Goal: Task Accomplishment & Management: Complete application form

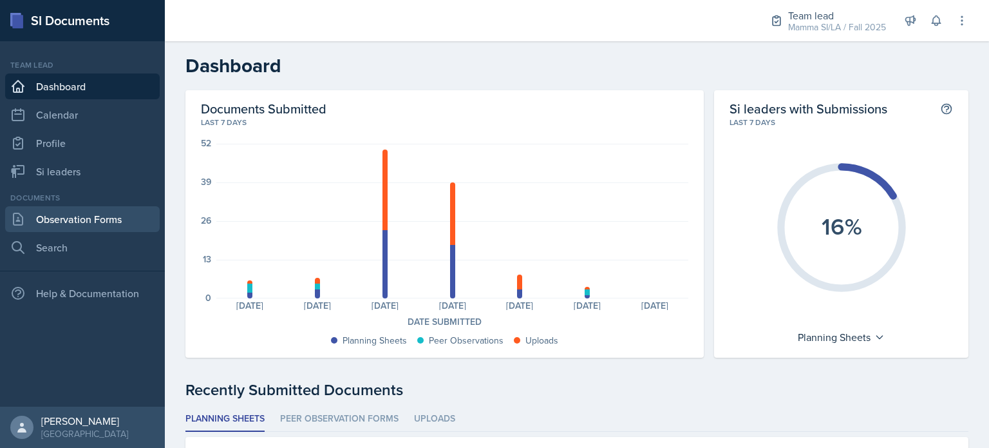
drag, startPoint x: 0, startPoint y: 0, endPoint x: 96, endPoint y: 212, distance: 232.6
click at [96, 212] on link "Observation Forms" at bounding box center [82, 219] width 155 height 26
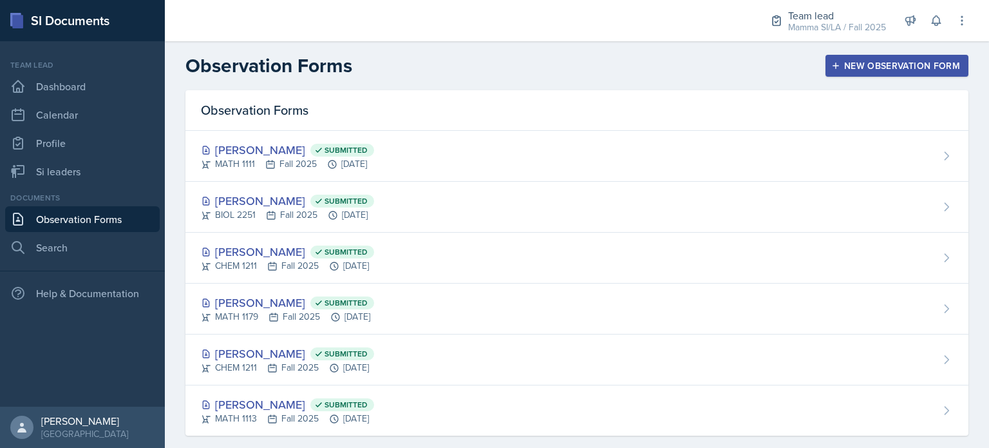
click at [899, 71] on button "New Observation Form" at bounding box center [897, 66] width 143 height 22
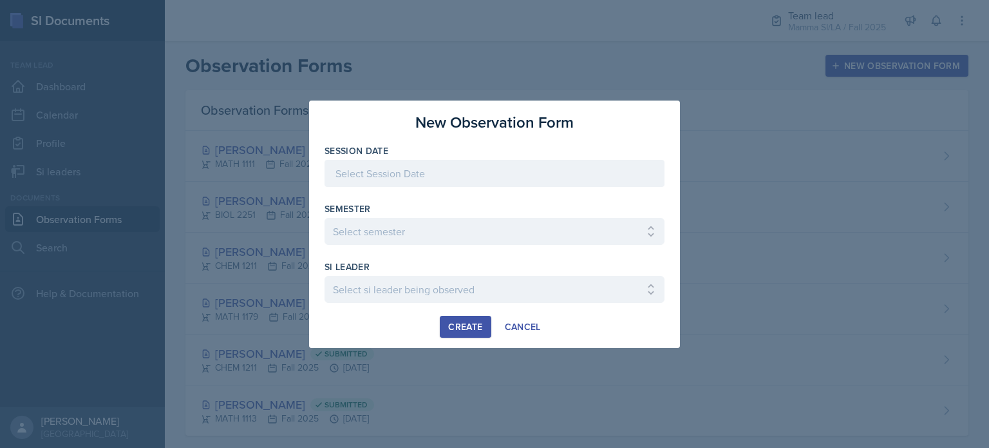
click at [473, 161] on div at bounding box center [495, 173] width 340 height 27
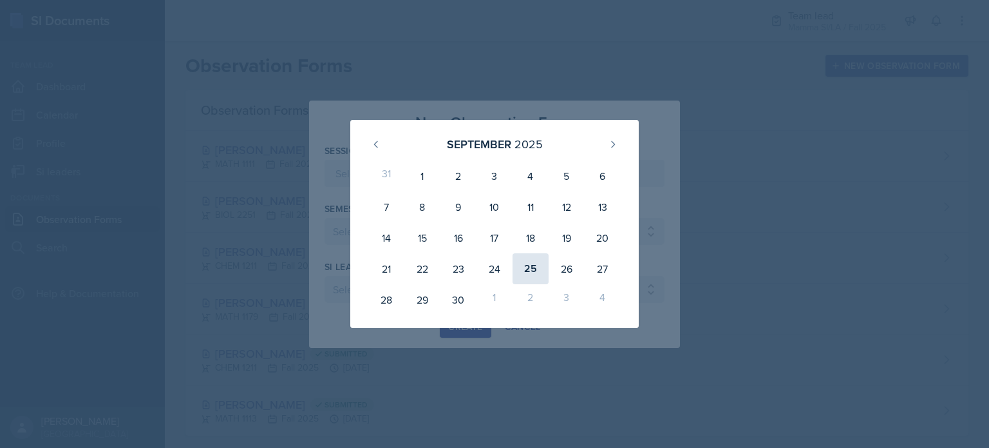
click at [526, 272] on div "25" at bounding box center [531, 268] width 36 height 31
type input "[DATE]"
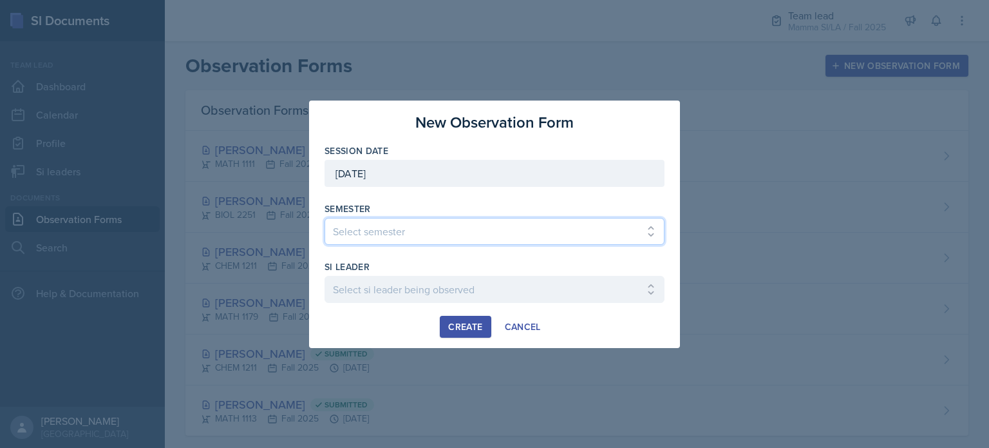
click at [463, 233] on select "Select semester All Spring 2021 Summer 2021 Spring 2022 Fall 2020 Fall 2021 Fal…" at bounding box center [495, 231] width 340 height 27
select select "2bed604d-1099-4043-b1bc-2365e8740244"
click at [325, 218] on select "Select semester All Spring 2021 Summer 2021 Spring 2022 Fall 2020 Fall 2021 Fal…" at bounding box center [495, 231] width 340 height 27
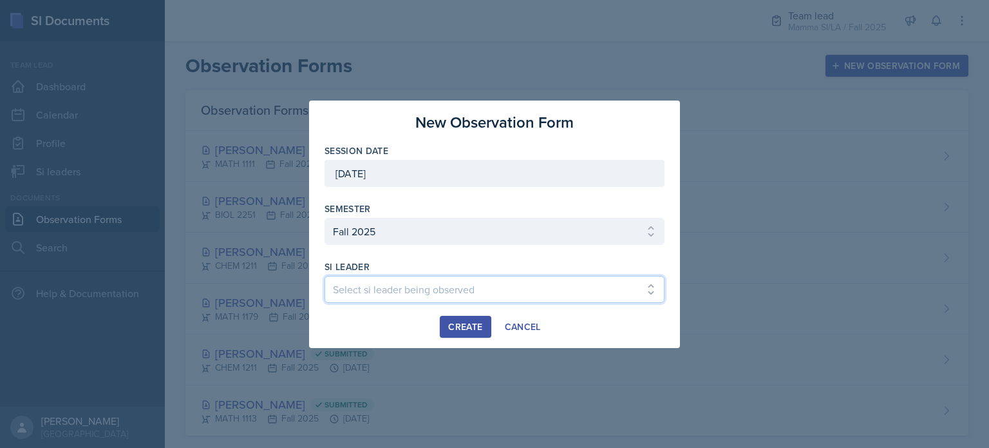
click at [432, 280] on select "Select si leader being observed [PERSON_NAME] / CHEM 1211 / Demon SI of [GEOGRA…" at bounding box center [495, 289] width 340 height 27
select select "0a8a5a48-1a59-4180-82de-ab0058c2a86a"
click at [325, 276] on select "Select si leader being observed [PERSON_NAME] / CHEM 1211 / Demon SI of [GEOGRA…" at bounding box center [495, 289] width 340 height 27
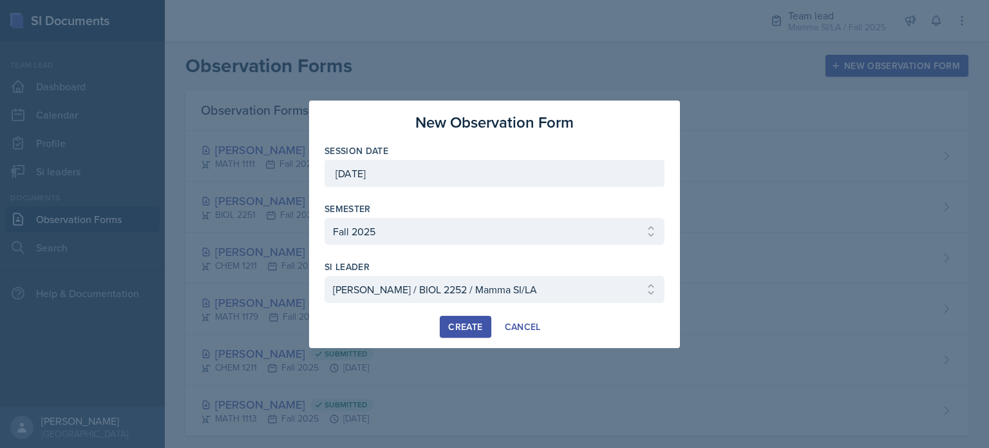
click at [469, 330] on div "Create" at bounding box center [465, 326] width 34 height 10
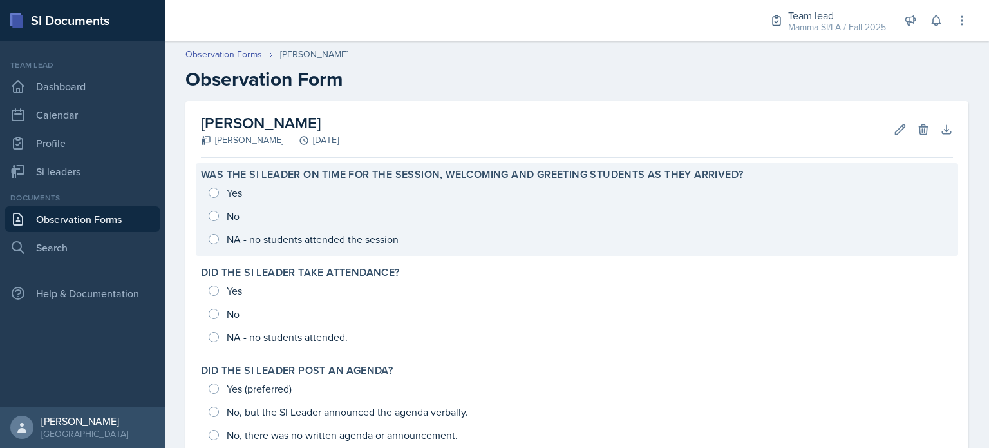
scroll to position [59, 0]
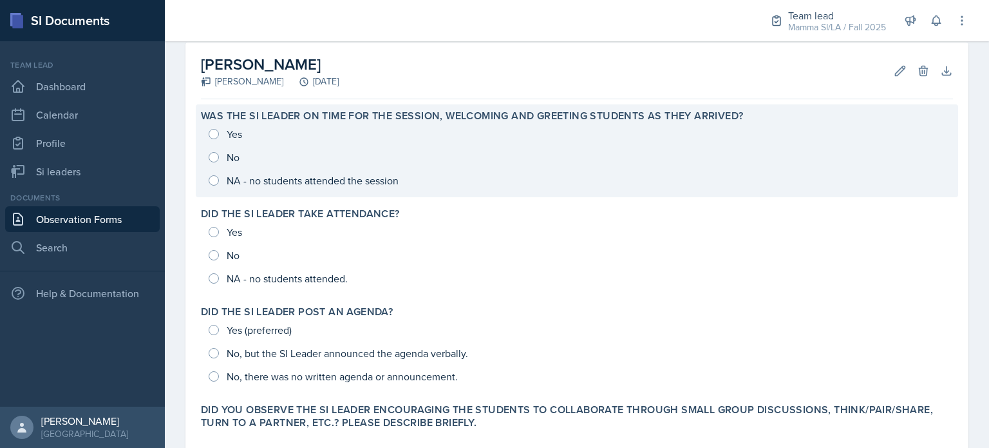
click at [209, 132] on div "Yes No NA - no students attended the session" at bounding box center [577, 157] width 752 height 70
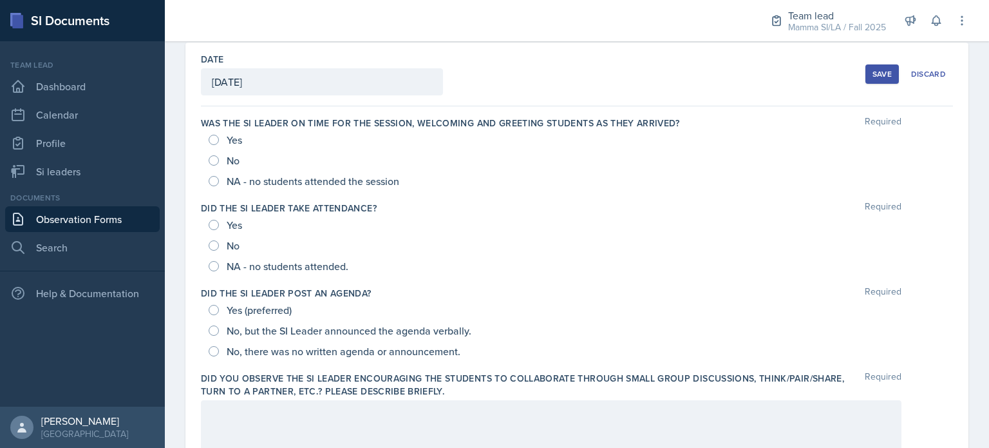
click at [220, 138] on div "Yes" at bounding box center [227, 139] width 36 height 21
click at [216, 142] on input "Yes" at bounding box center [214, 140] width 10 height 10
radio input "true"
click at [443, 117] on label "Was the SI Leader on time for the session, welcoming and greeting students as t…" at bounding box center [440, 123] width 479 height 13
click at [234, 185] on span "NA - no students attended the session" at bounding box center [313, 181] width 173 height 13
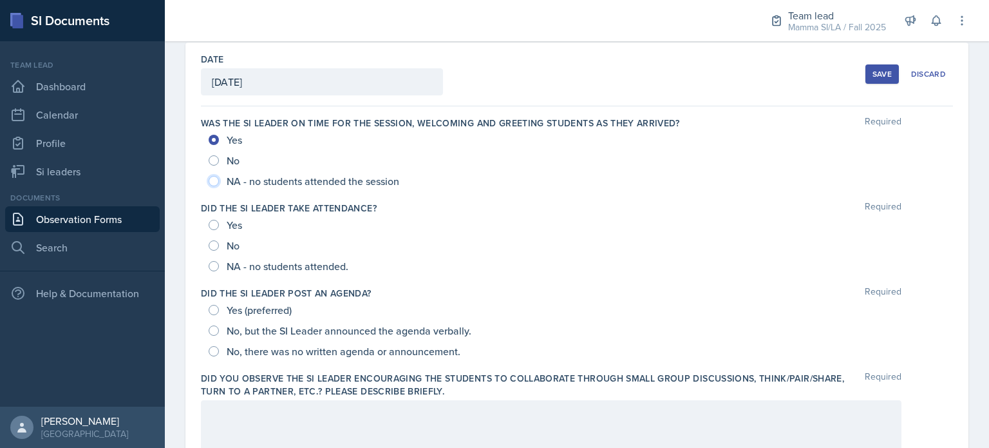
click at [219, 185] on input "NA - no students attended the session" at bounding box center [214, 181] width 10 height 10
radio input "true"
click at [267, 260] on span "NA - no students attended." at bounding box center [288, 266] width 122 height 13
click at [219, 261] on input "NA - no students attended." at bounding box center [214, 266] width 10 height 10
radio input "true"
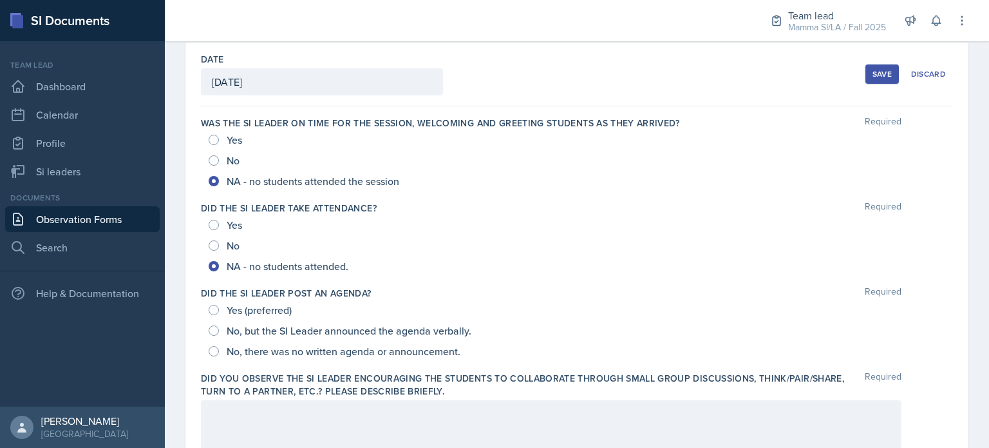
click at [285, 351] on span "No, there was no written agenda or announcement." at bounding box center [344, 351] width 234 height 13
click at [219, 351] on input "No, there was no written agenda or announcement." at bounding box center [214, 351] width 10 height 10
radio input "true"
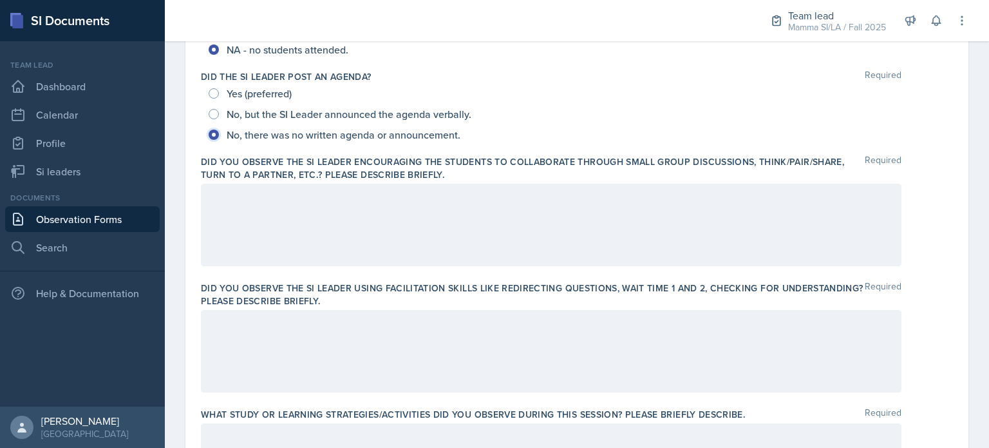
scroll to position [289, 0]
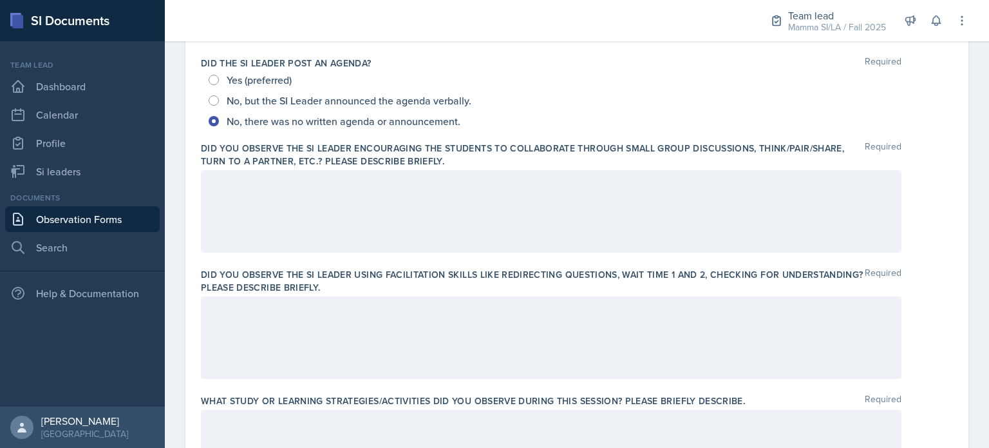
click at [397, 105] on span "No, but the SI Leader announced the agenda verbally." at bounding box center [349, 100] width 245 height 13
click at [219, 105] on input "No, but the SI Leader announced the agenda verbally." at bounding box center [214, 100] width 10 height 10
radio input "true"
click at [388, 226] on div at bounding box center [551, 211] width 701 height 82
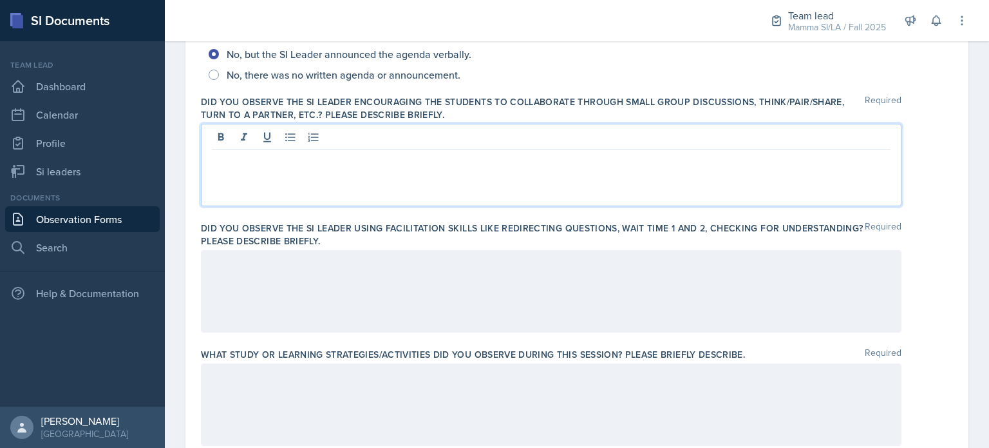
scroll to position [335, 0]
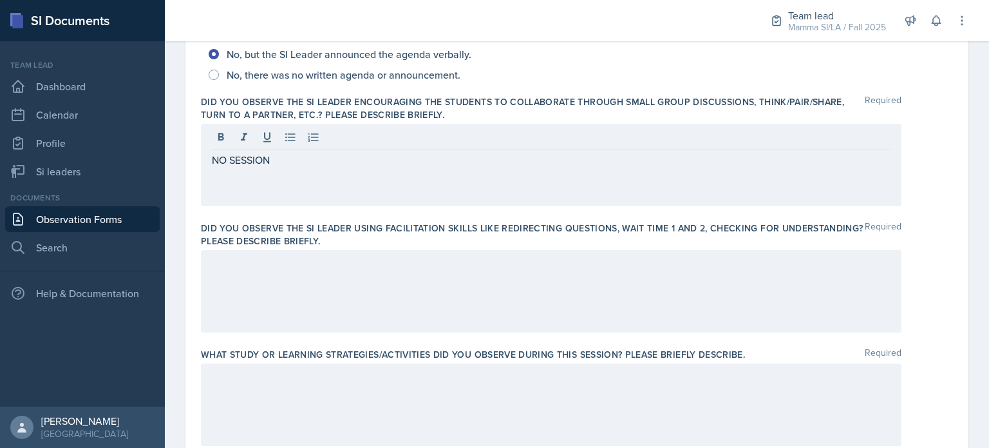
click at [363, 285] on div at bounding box center [551, 291] width 701 height 82
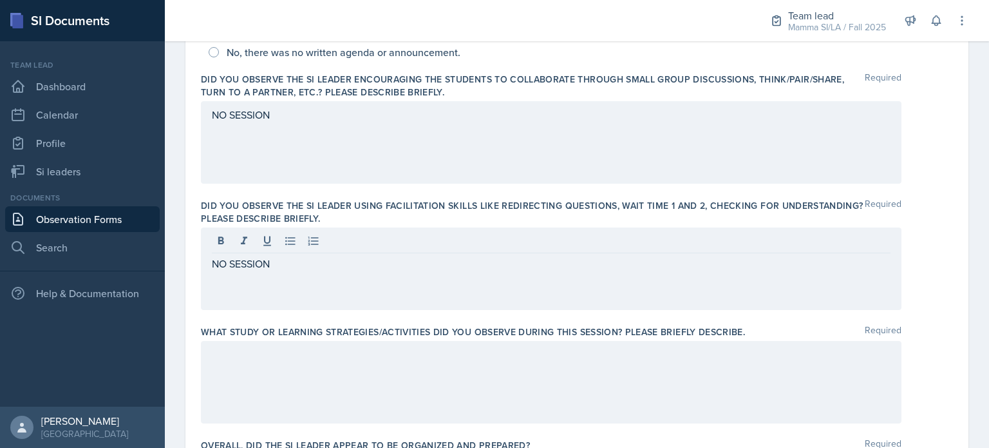
drag, startPoint x: 345, startPoint y: 427, endPoint x: 371, endPoint y: 400, distance: 37.4
click at [371, 400] on div "What study or learning strategies/activities did you observe during this sessio…" at bounding box center [577, 376] width 752 height 113
click at [371, 400] on div at bounding box center [551, 382] width 701 height 82
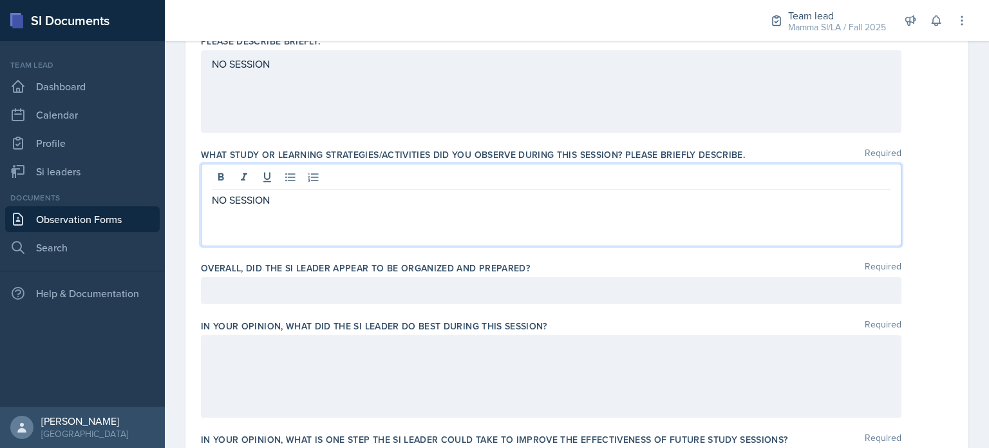
scroll to position [557, 0]
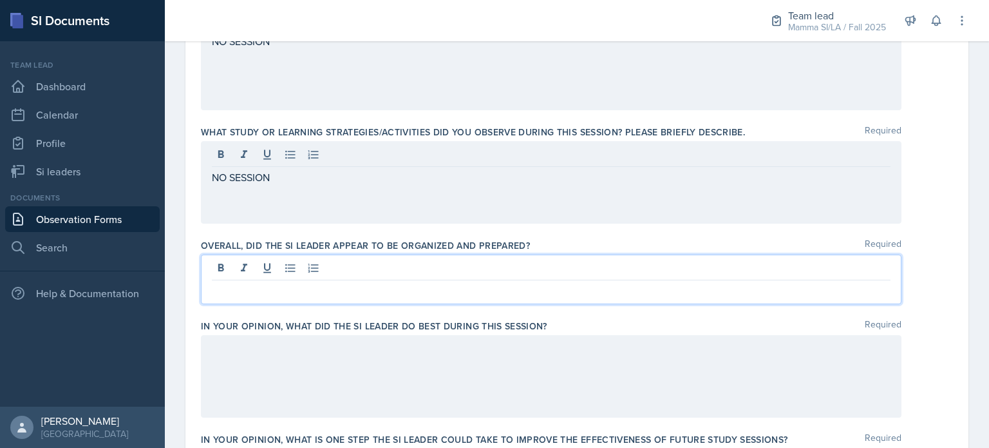
click at [384, 289] on p at bounding box center [551, 290] width 679 height 15
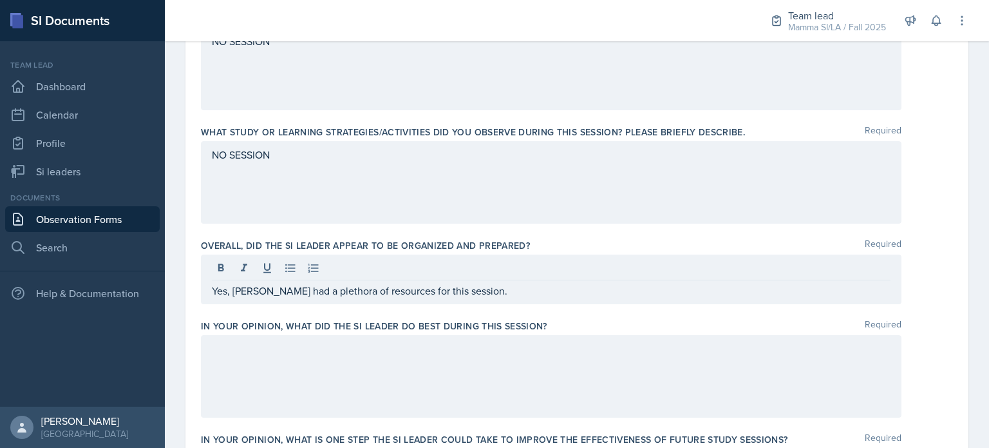
click at [394, 373] on div at bounding box center [551, 376] width 701 height 82
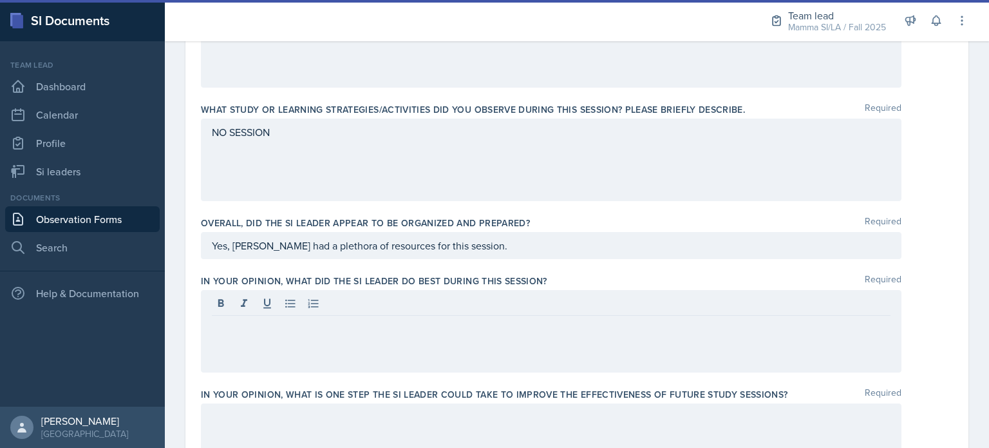
click at [633, 358] on div at bounding box center [551, 331] width 701 height 82
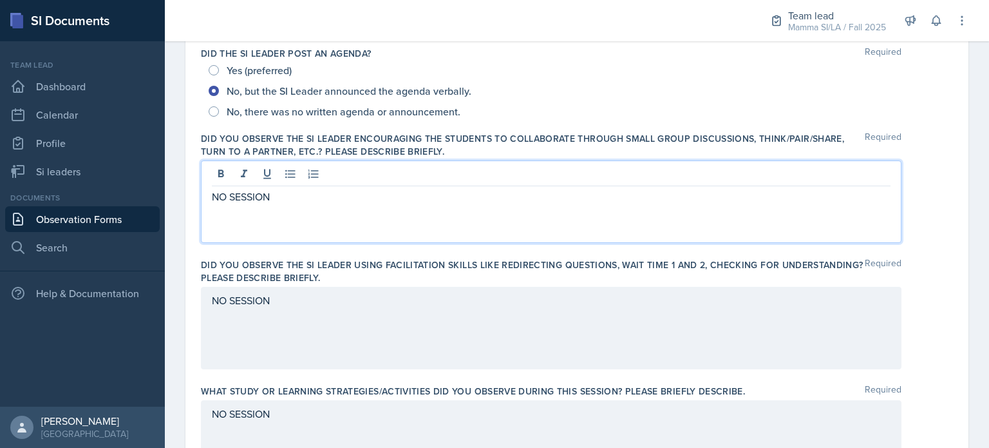
scroll to position [321, 0]
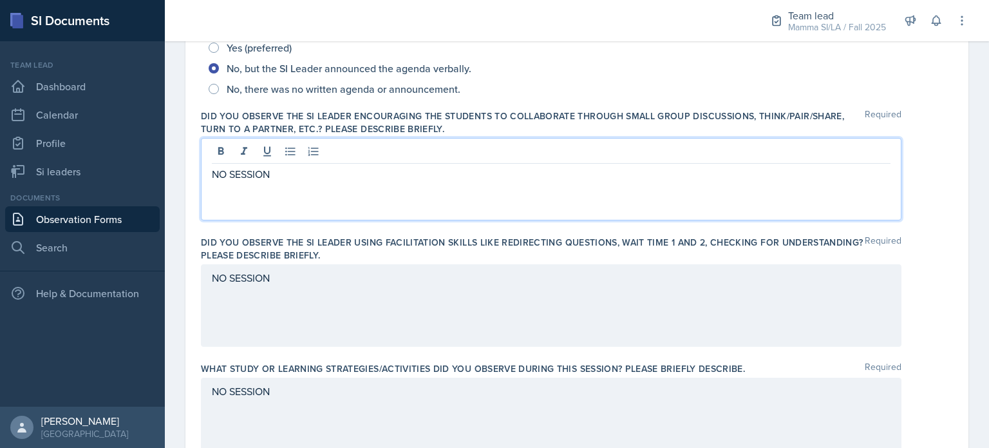
click at [428, 169] on p "NO SESSION" at bounding box center [551, 173] width 679 height 15
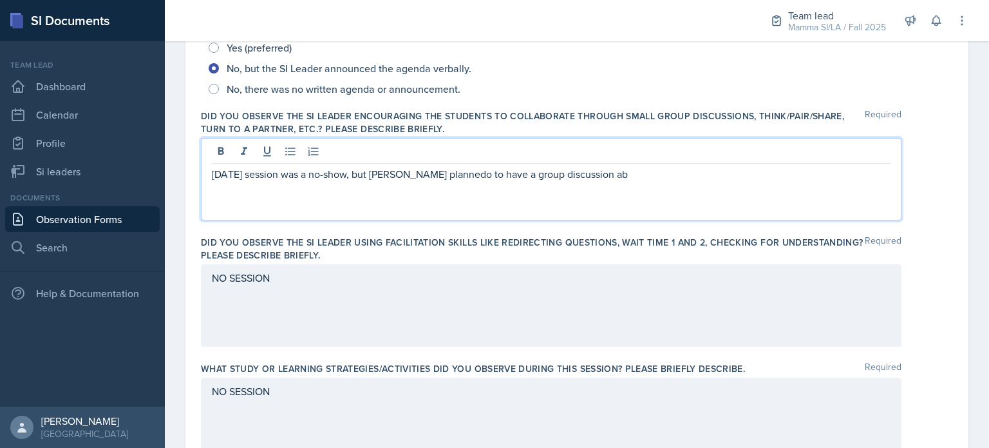
click at [428, 169] on p "[DATE] session was a no-show, but [PERSON_NAME] plannedo to have a group discus…" at bounding box center [551, 173] width 679 height 15
click at [602, 169] on p "[DATE] session was a no-show, but [PERSON_NAME] planned to have a group discuss…" at bounding box center [551, 173] width 679 height 15
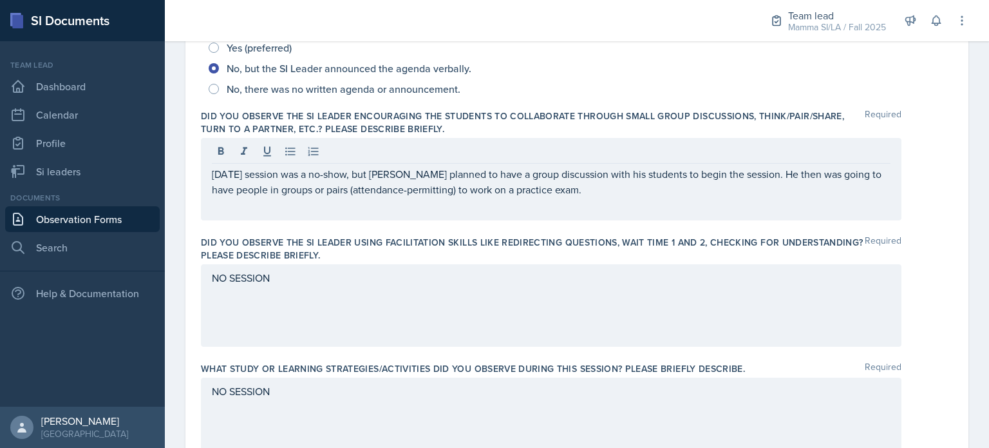
click at [564, 296] on div "NO SESSION" at bounding box center [551, 305] width 701 height 82
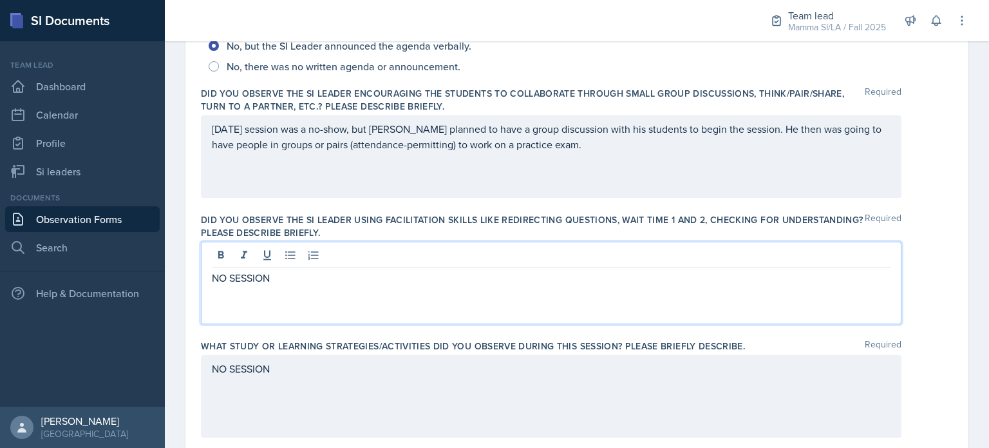
click at [281, 277] on p "NO SESSION" at bounding box center [551, 277] width 679 height 15
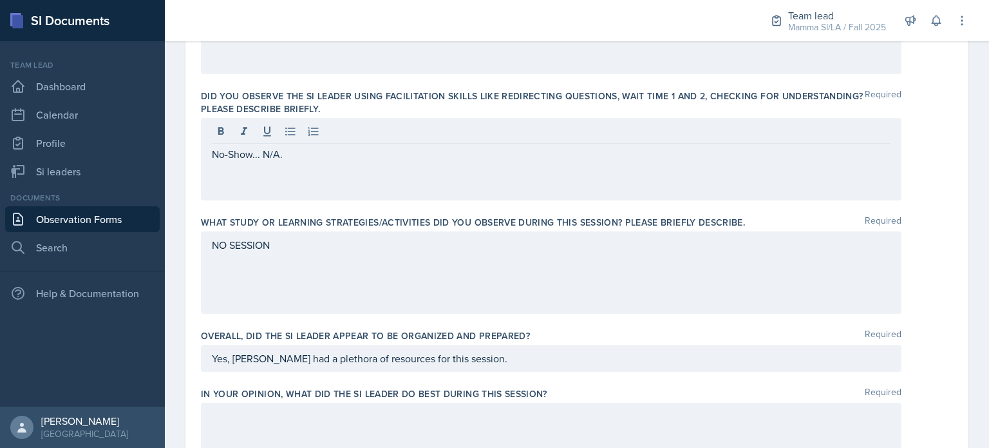
click at [388, 271] on div "NO SESSION" at bounding box center [551, 272] width 701 height 82
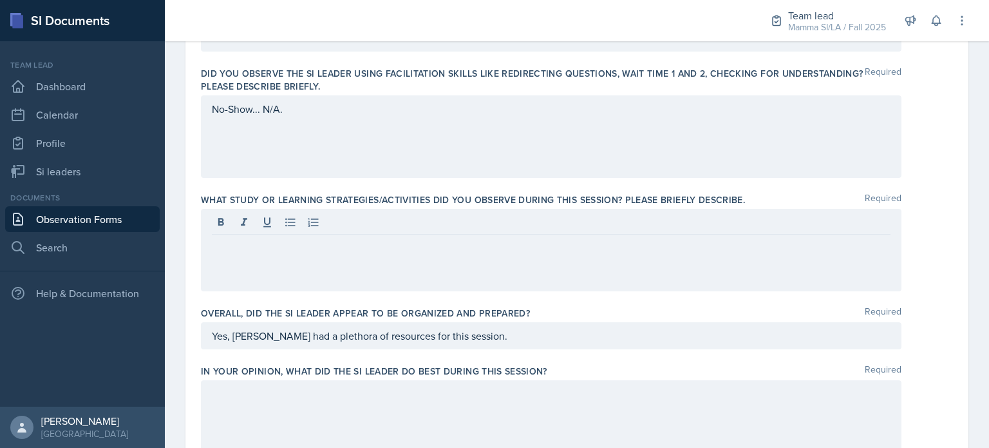
click at [456, 266] on div at bounding box center [551, 250] width 701 height 82
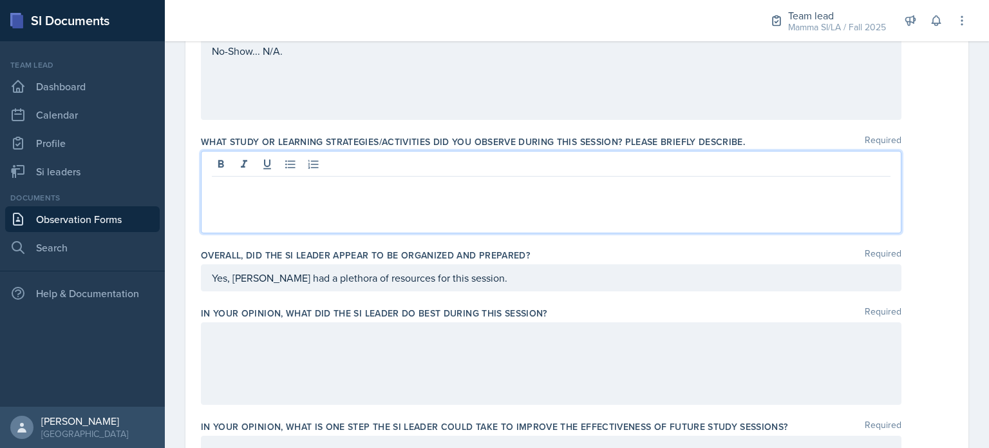
scroll to position [549, 0]
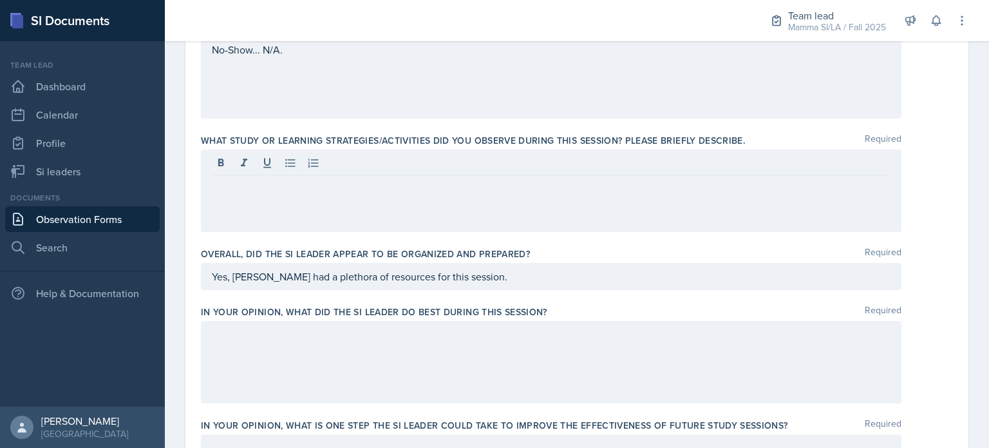
click at [493, 222] on div at bounding box center [551, 190] width 701 height 82
click at [493, 222] on div "Will" at bounding box center [551, 190] width 701 height 82
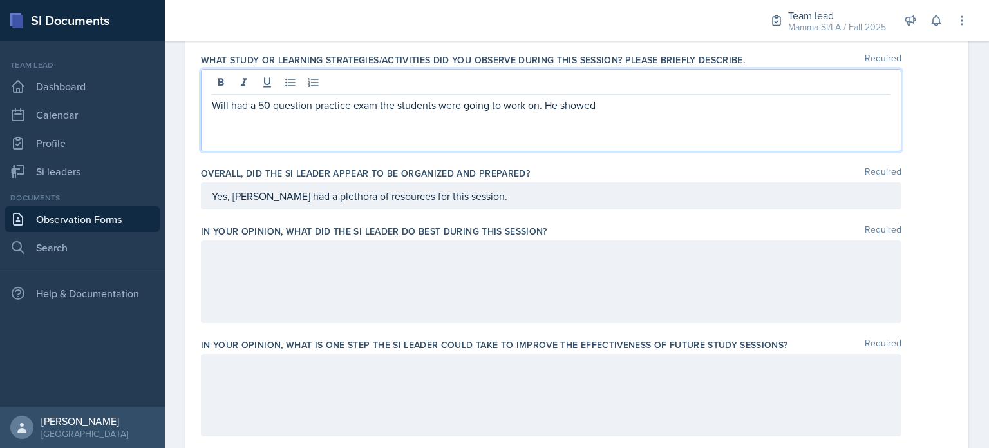
scroll to position [616, 0]
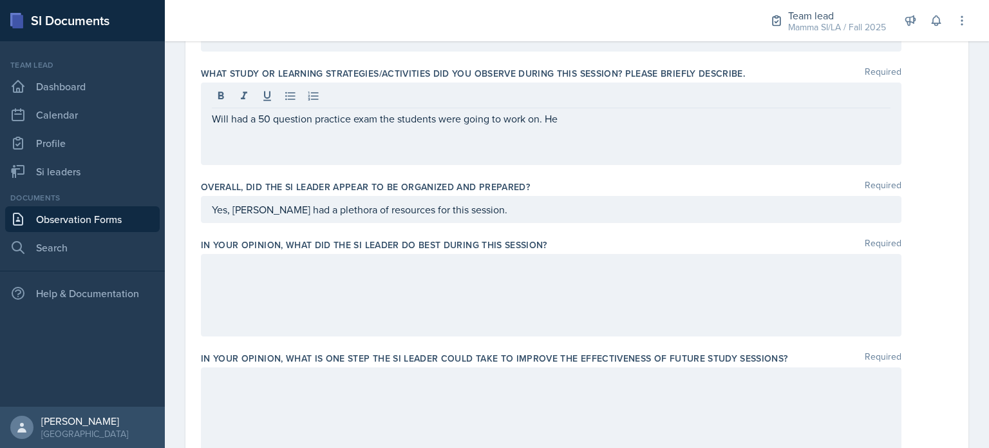
click at [642, 138] on div "Will had a 50 question practice exam the students were going to work on. He" at bounding box center [551, 123] width 701 height 82
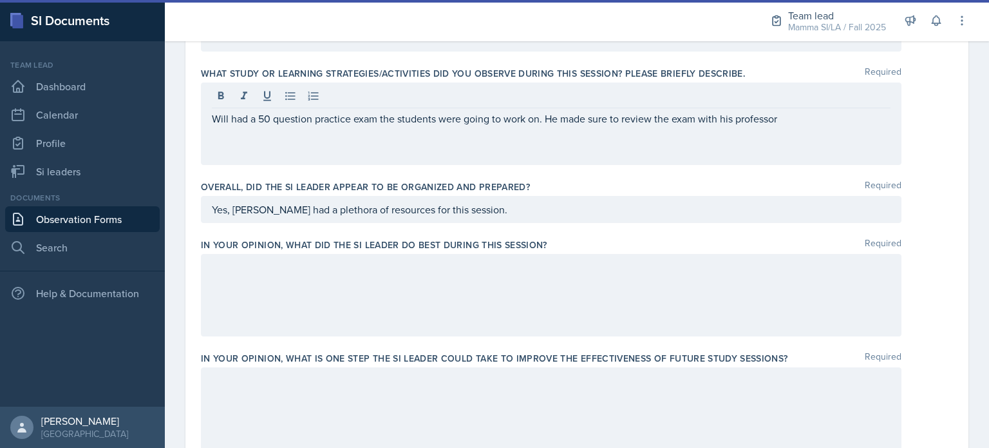
click at [805, 128] on div "Will had a 50 question practice exam the students were going to work on. He mad…" at bounding box center [551, 123] width 701 height 82
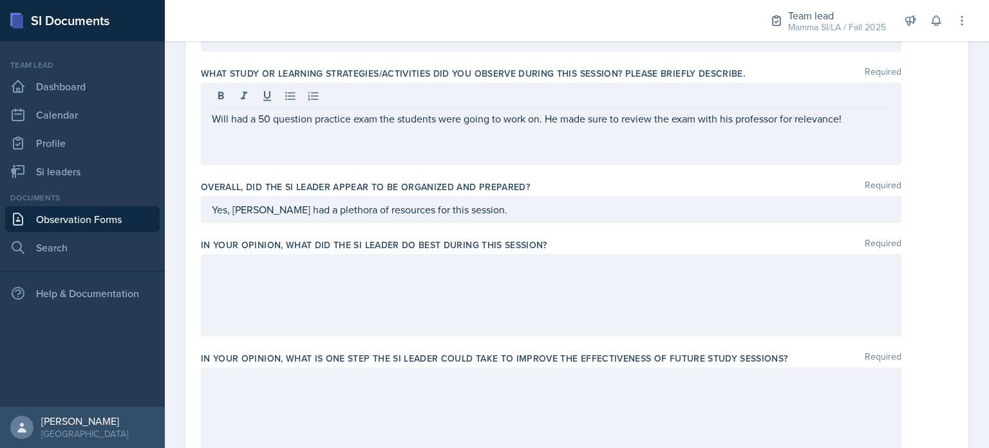
click at [479, 301] on div at bounding box center [551, 295] width 701 height 82
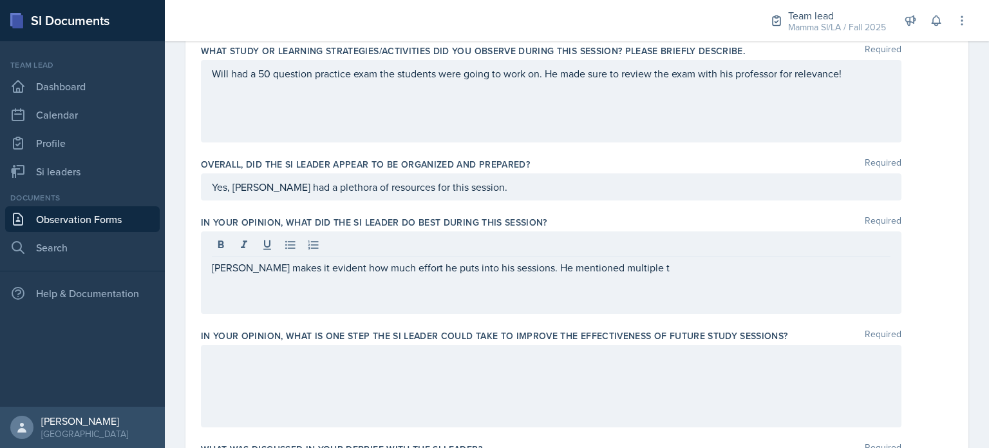
click at [479, 301] on div "[PERSON_NAME] makes it evident how much effort he puts into his sessions. He me…" at bounding box center [551, 272] width 701 height 82
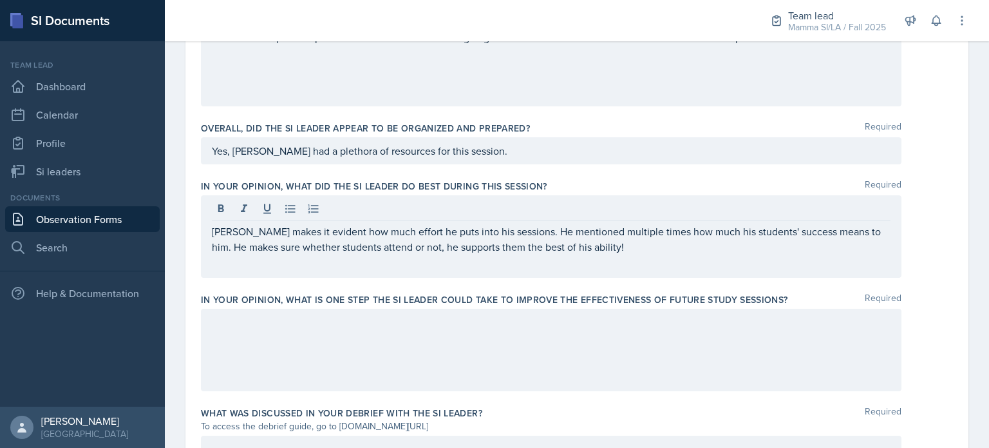
click at [562, 347] on div at bounding box center [551, 350] width 701 height 82
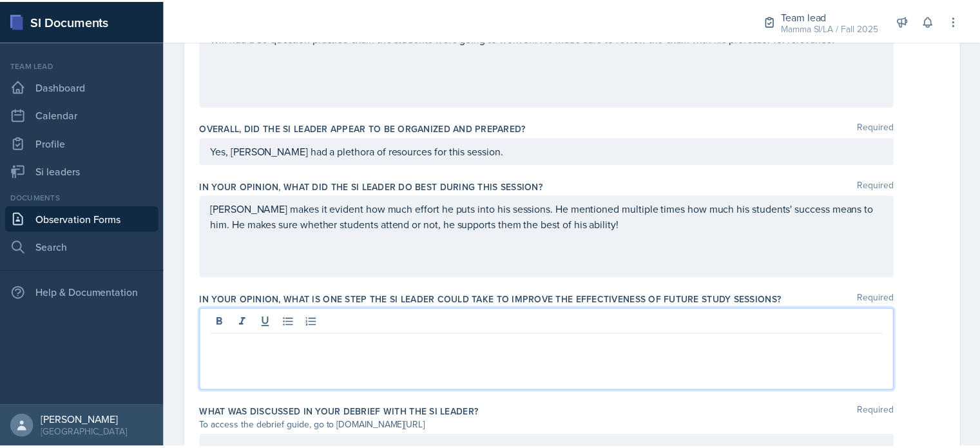
scroll to position [697, 0]
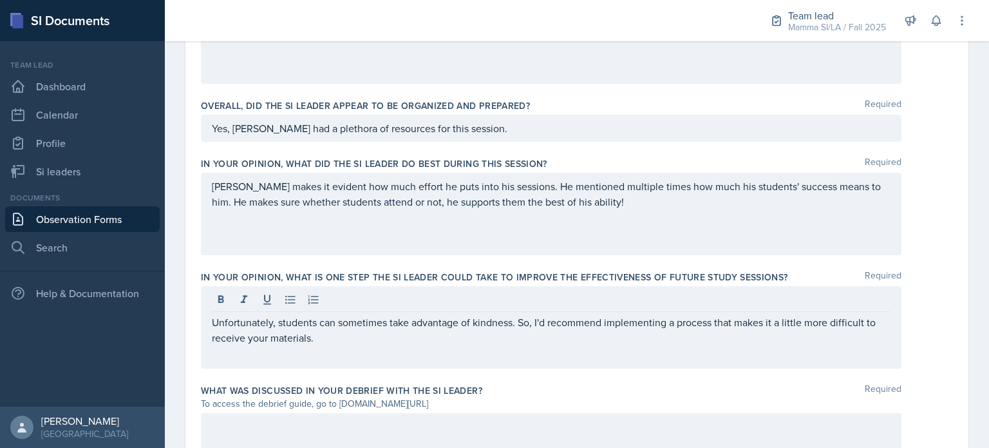
click at [350, 352] on div "Unfortunately, students can sometimes take advantage of kindness. So, I'd recom…" at bounding box center [551, 327] width 701 height 82
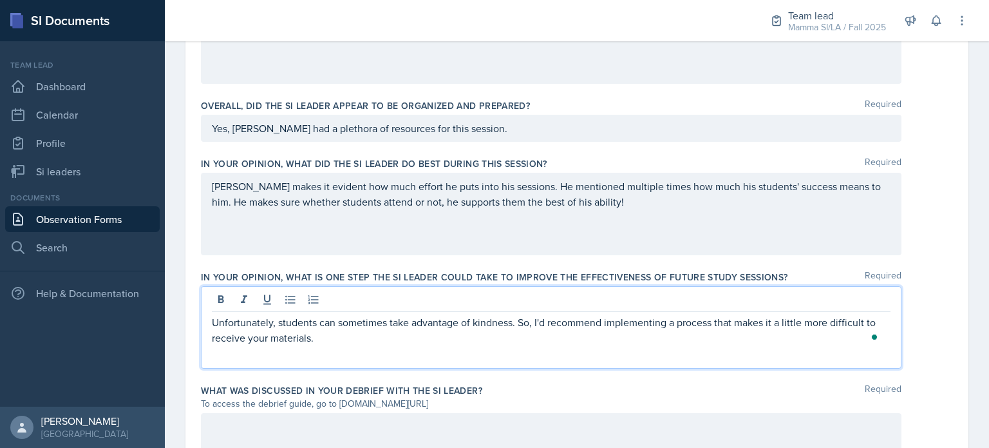
click at [381, 332] on p "Unfortunately, students can sometimes take advantage of kindness. So, I'd recom…" at bounding box center [551, 329] width 679 height 31
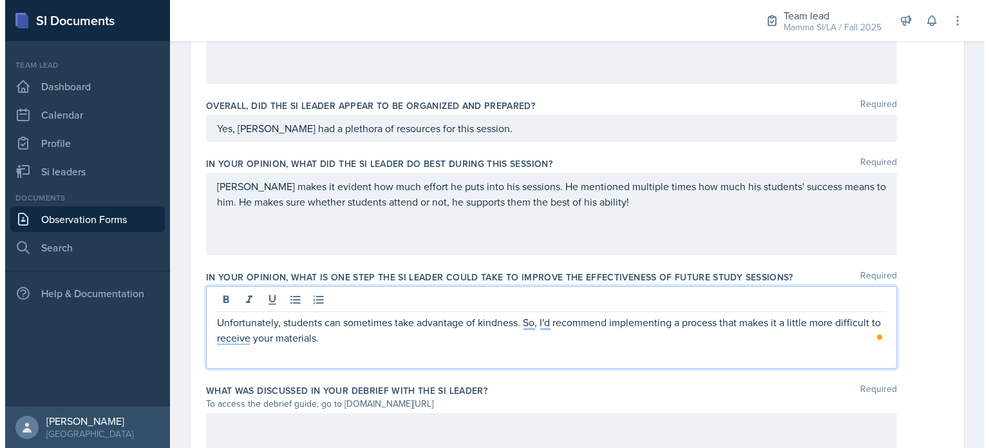
scroll to position [0, 0]
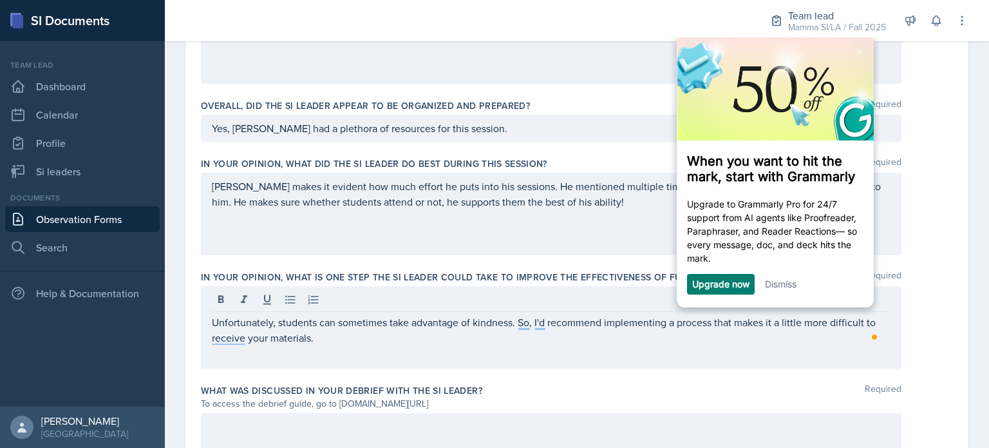
click at [783, 289] on link "Dismiss" at bounding box center [781, 283] width 32 height 11
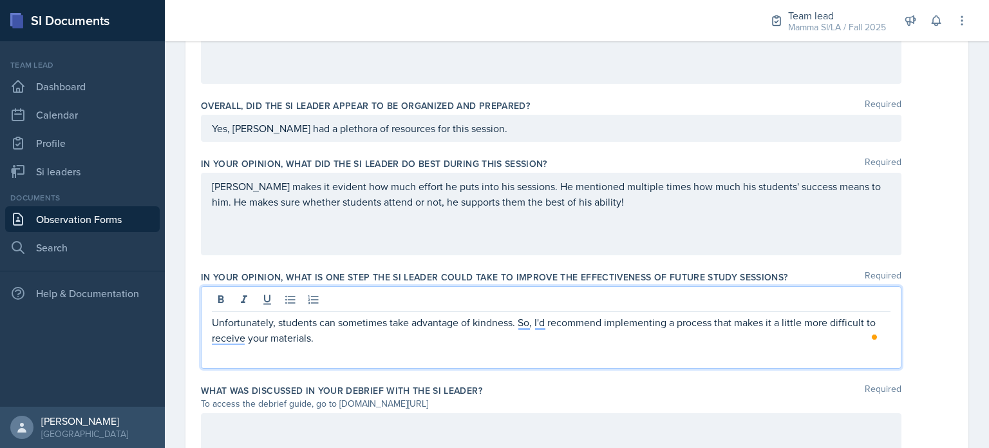
click at [486, 338] on p "Unfortunately, students can sometimes take advantage of kindness. So, I'd recom…" at bounding box center [551, 329] width 679 height 31
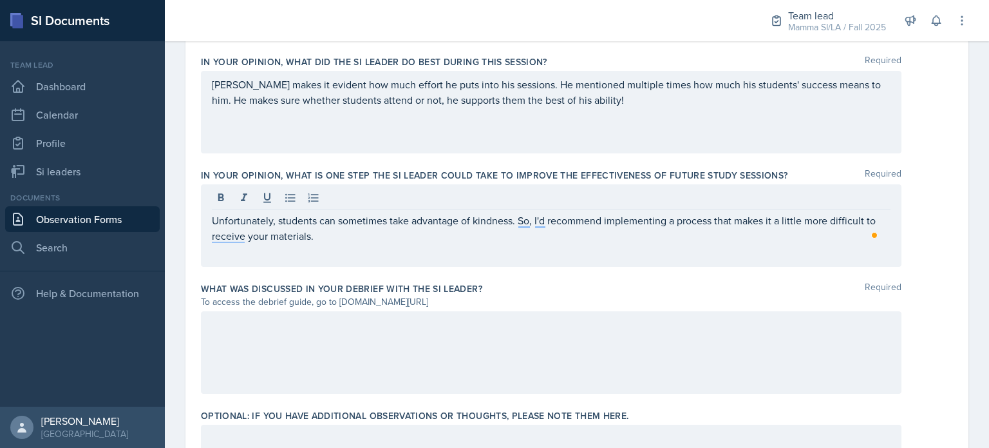
click at [645, 359] on div at bounding box center [551, 352] width 701 height 82
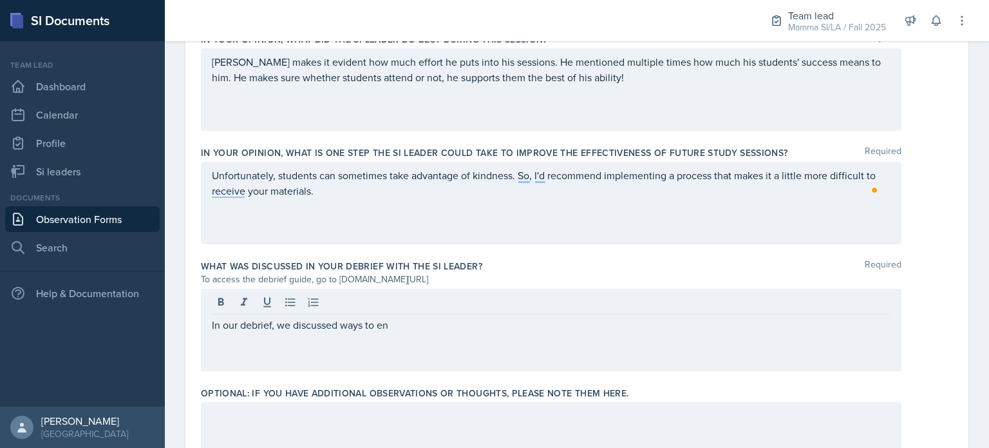
click at [645, 359] on div "In our debrief, we discussed ways to en" at bounding box center [551, 330] width 701 height 82
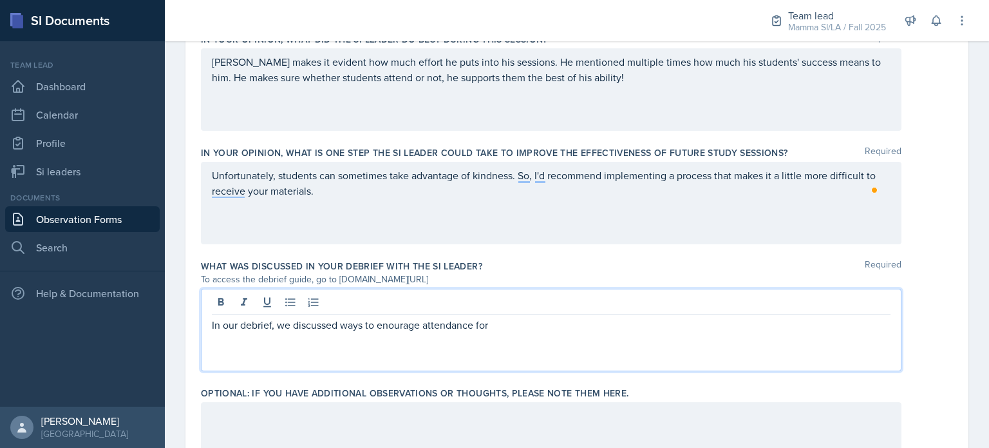
click at [389, 323] on p "In our debrief, we discussed ways to enourage attendance for" at bounding box center [551, 324] width 679 height 15
click at [544, 330] on p "In our debrief, we discussed ways to encourage attendance for" at bounding box center [551, 324] width 679 height 15
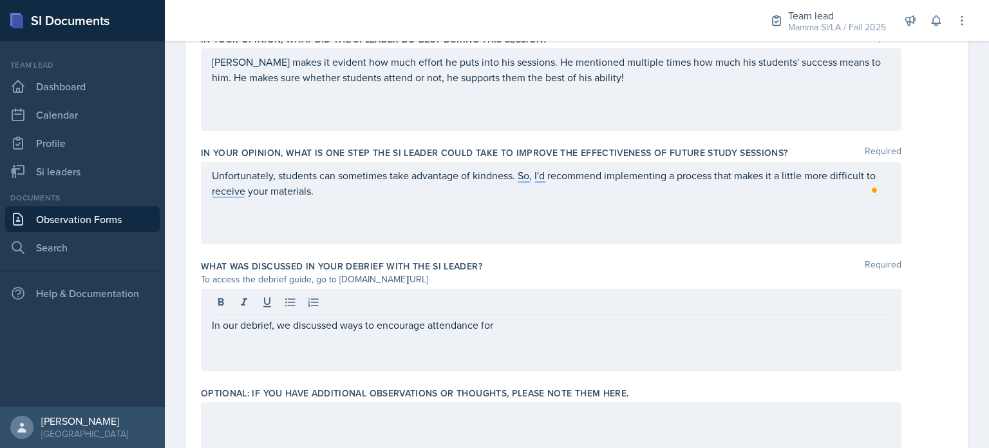
click at [525, 333] on div "In our debrief, we discussed ways to encourage attendance for" at bounding box center [551, 330] width 701 height 82
click at [569, 308] on div at bounding box center [551, 303] width 679 height 21
click at [542, 343] on div "In our debrief, we discussed ways to encourage attendance for" at bounding box center [551, 330] width 701 height 82
click at [521, 340] on div "In our debrief, we discussed ways to encourage attendance for" at bounding box center [551, 330] width 701 height 82
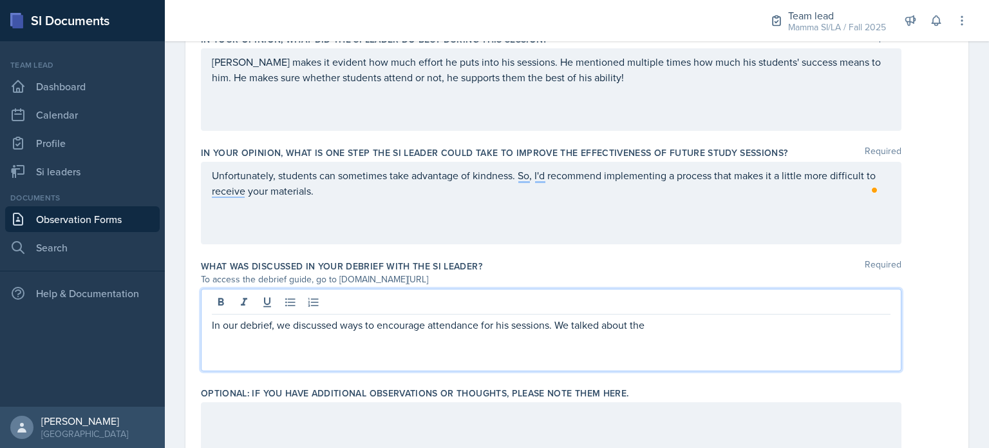
click at [665, 328] on p "In our debrief, we discussed ways to encourage attendance for his sessions. We …" at bounding box center [551, 324] width 679 height 15
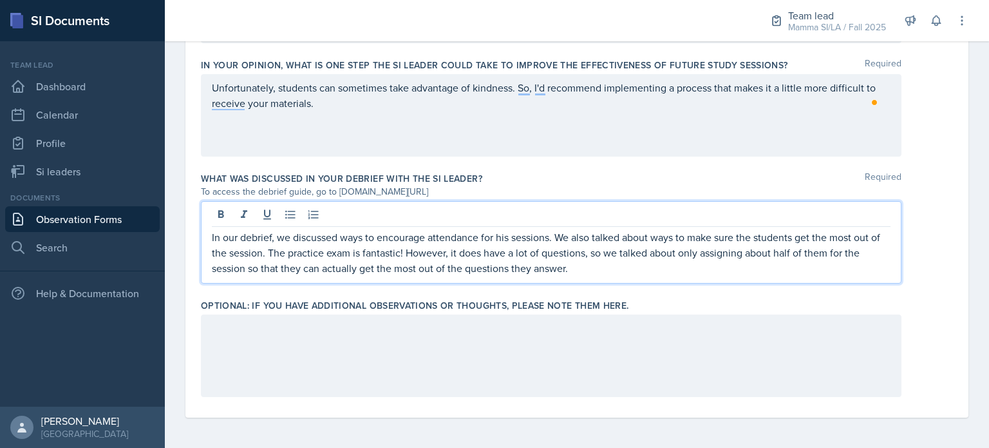
scroll to position [908, 0]
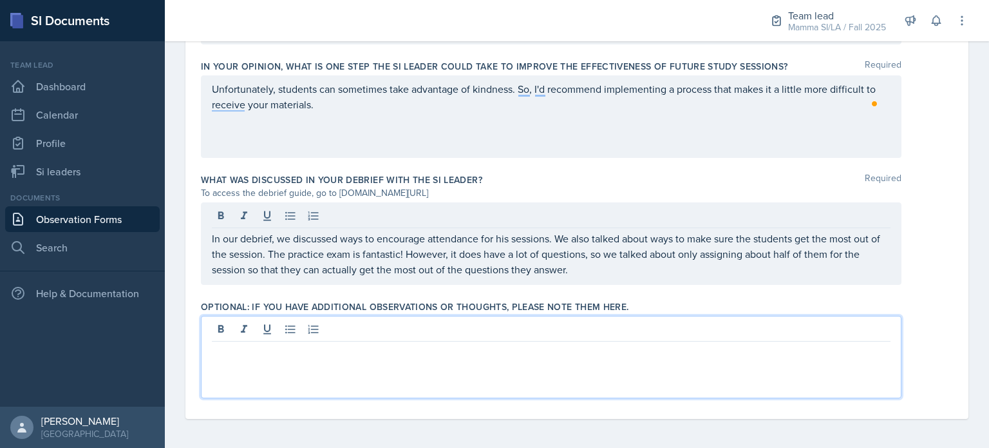
click at [656, 330] on div at bounding box center [551, 357] width 701 height 82
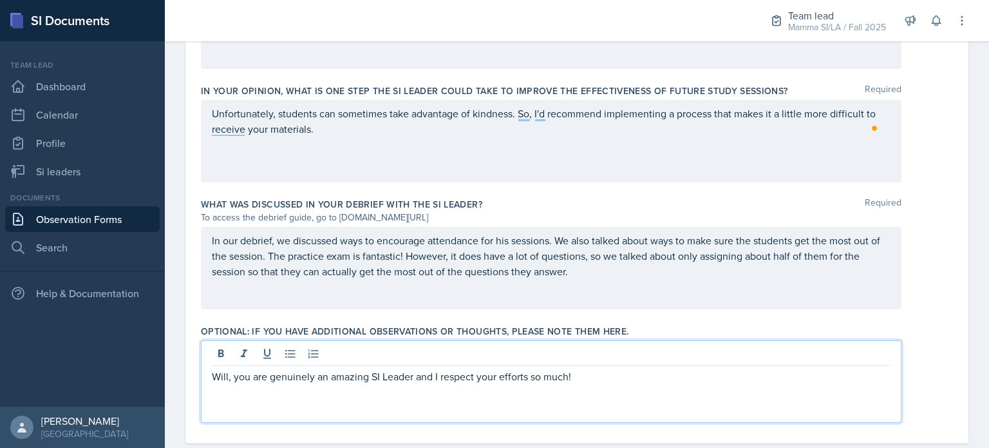
scroll to position [909, 0]
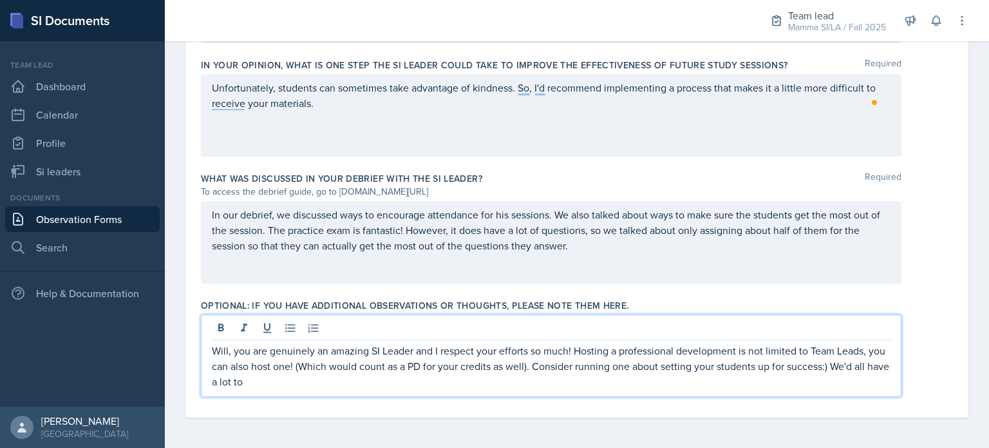
click at [667, 368] on p "Will, you are genuinely an amazing SI Leader and I respect your efforts so much…" at bounding box center [551, 366] width 679 height 46
click at [274, 383] on p "Will, you are genuinely an amazing SI Leader and I respect your efforts so much…" at bounding box center [551, 366] width 679 height 46
click at [283, 384] on p "Will, you are genuinely an amazing SI Leader and I respect your efforts so much…" at bounding box center [551, 366] width 679 height 46
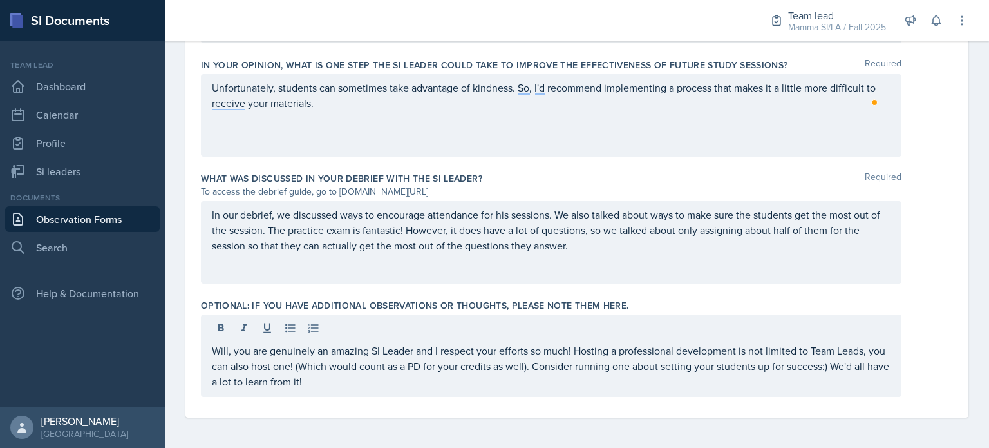
click at [404, 394] on div "Will, you are genuinely an amazing SI Leader and I respect your efforts so much…" at bounding box center [551, 355] width 701 height 82
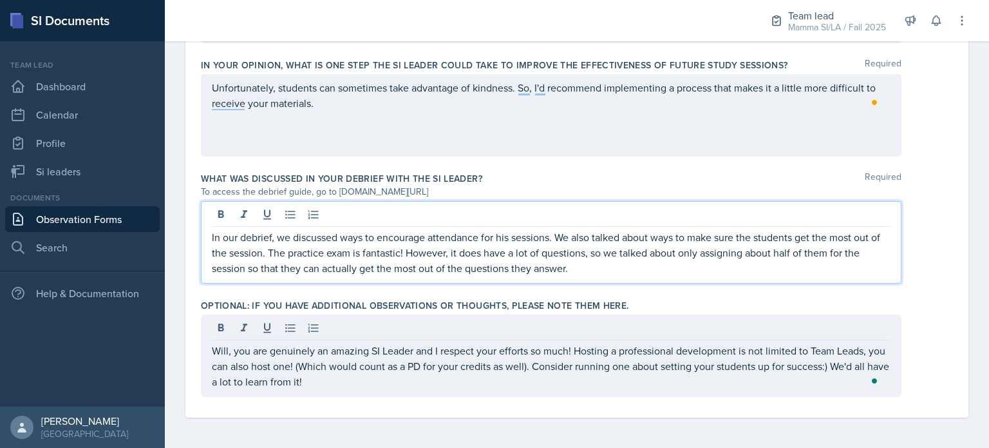
click at [584, 244] on p "In our debrief, we discussed ways to encourage attendance for his sessions. We …" at bounding box center [551, 252] width 679 height 46
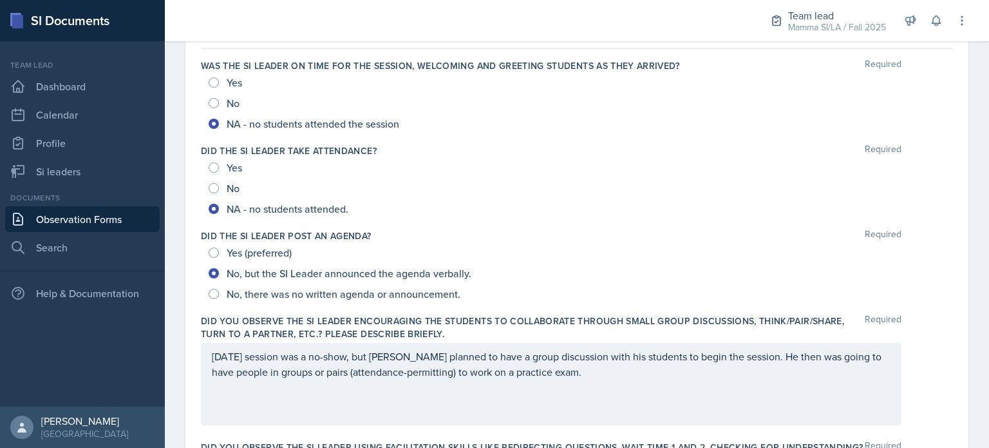
scroll to position [0, 0]
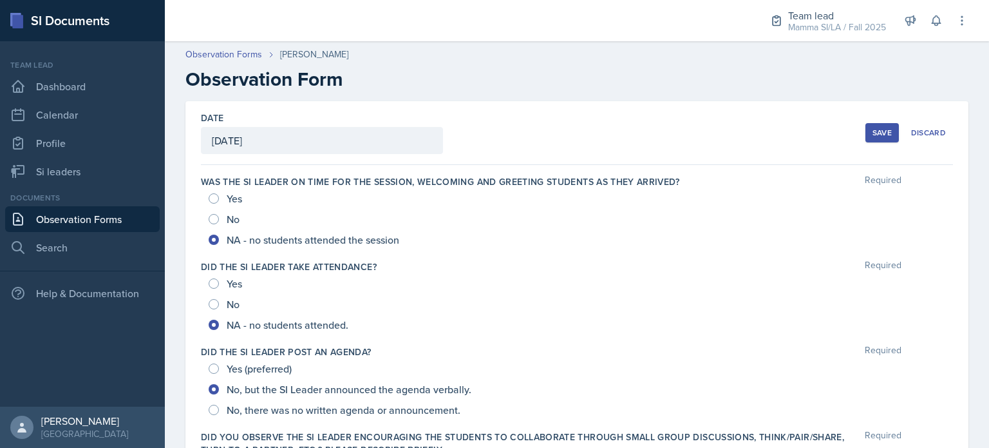
click at [873, 130] on div "Save" at bounding box center [882, 133] width 19 height 10
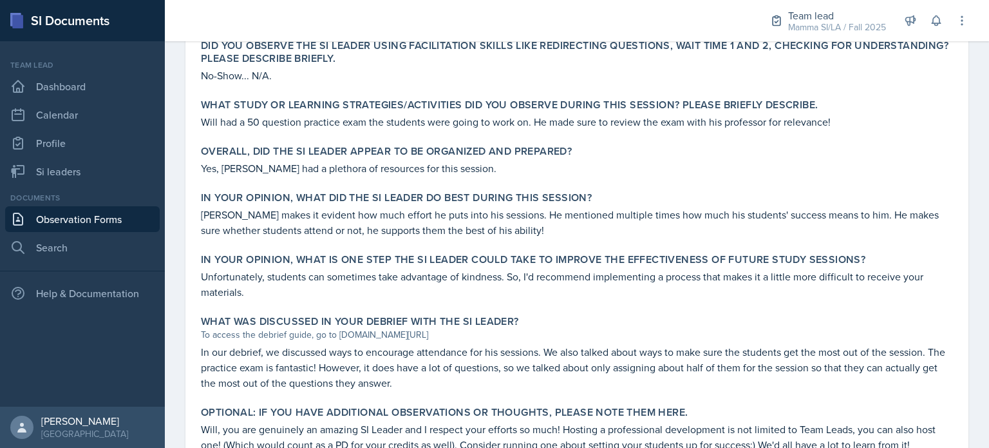
scroll to position [590, 0]
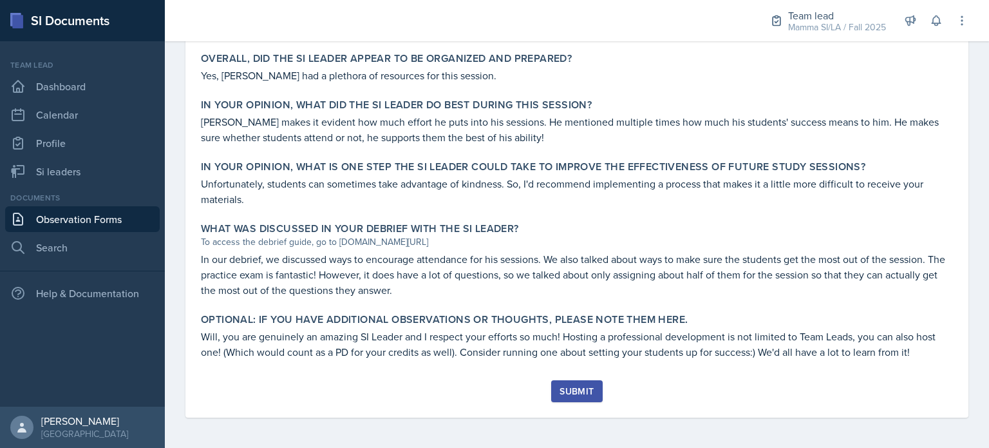
drag, startPoint x: 559, startPoint y: 385, endPoint x: 554, endPoint y: 396, distance: 12.1
click at [554, 396] on button "Submit" at bounding box center [576, 391] width 51 height 22
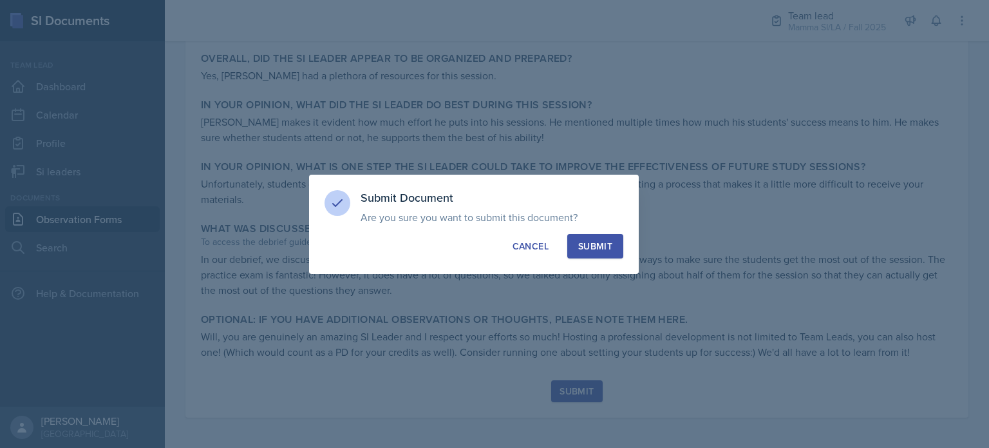
click at [595, 238] on button "Submit" at bounding box center [595, 246] width 56 height 24
radio input "true"
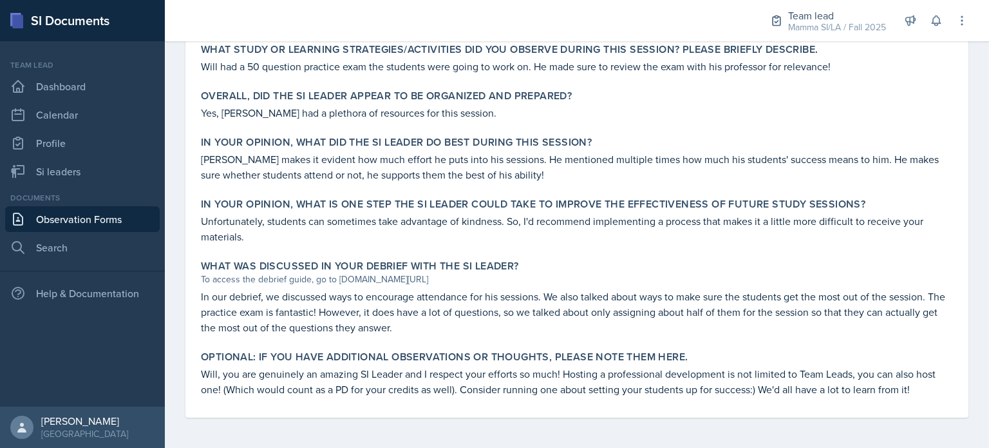
scroll to position [0, 0]
